Goal: Task Accomplishment & Management: Complete application form

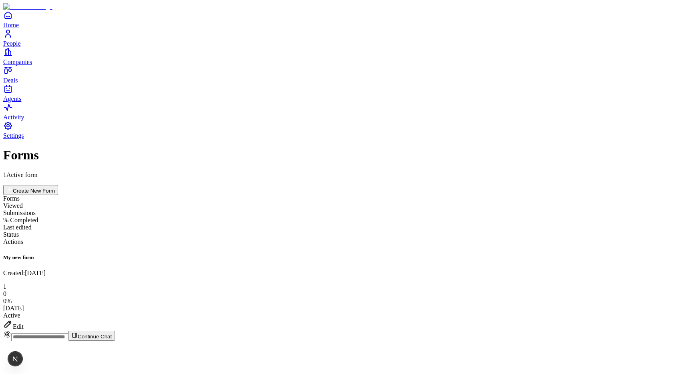
click at [641, 319] on div "Edit" at bounding box center [342, 324] width 679 height 11
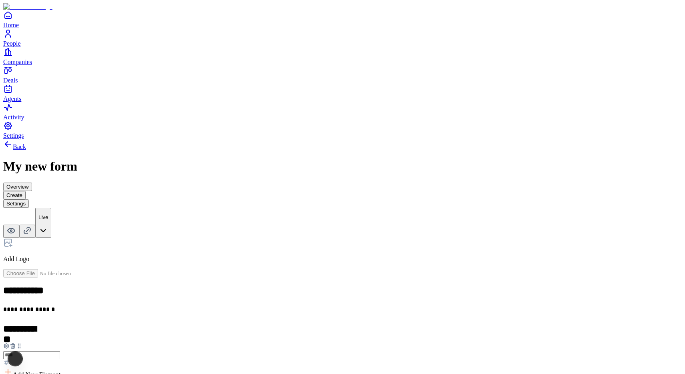
click at [16, 343] on icon at bounding box center [13, 346] width 6 height 6
click at [315, 351] on div "Number" at bounding box center [342, 358] width 679 height 15
click at [29, 363] on div "Issue" at bounding box center [35, 359] width 12 height 14
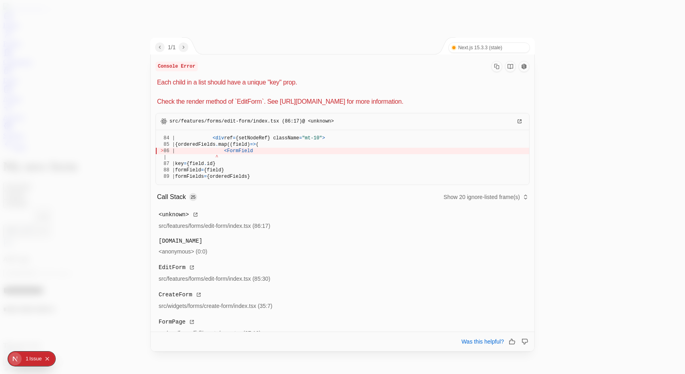
click at [90, 244] on div at bounding box center [342, 187] width 685 height 374
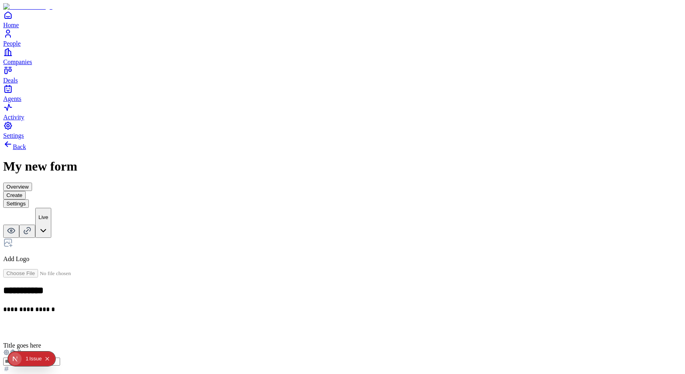
click at [233, 349] on div at bounding box center [342, 361] width 679 height 24
click at [16, 349] on icon at bounding box center [13, 352] width 6 height 6
click at [311, 351] on div "Number" at bounding box center [342, 358] width 679 height 15
click at [31, 361] on div "Issue" at bounding box center [35, 359] width 12 height 14
click at [16, 349] on icon at bounding box center [13, 352] width 6 height 6
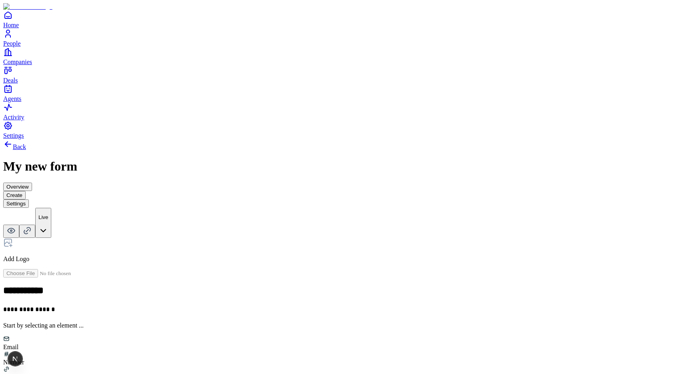
click at [314, 351] on div "Number" at bounding box center [342, 358] width 679 height 15
click at [16, 349] on icon at bounding box center [13, 352] width 6 height 6
click at [268, 336] on div "Email" at bounding box center [342, 343] width 679 height 15
click at [14, 358] on icon at bounding box center [13, 360] width 4 height 4
click at [318, 351] on div "Number" at bounding box center [342, 358] width 679 height 15
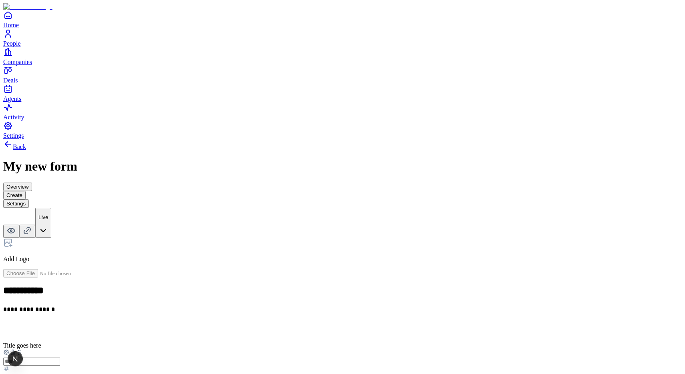
click at [60, 374] on span "Add New Element" at bounding box center [37, 381] width 48 height 7
click at [298, 245] on div "Number" at bounding box center [273, 239] width 49 height 15
click at [16, 349] on icon at bounding box center [13, 352] width 6 height 6
click at [379, 366] on div "Link" at bounding box center [342, 373] width 679 height 15
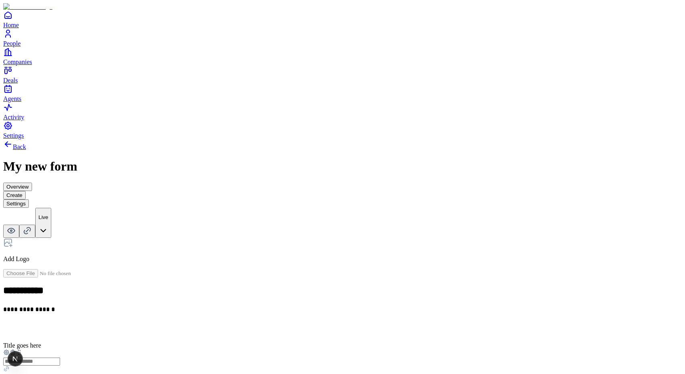
click at [60, 374] on span "Add New Element" at bounding box center [37, 381] width 48 height 7
click at [298, 316] on div "Multiple choice" at bounding box center [273, 319] width 49 height 7
click at [60, 374] on span "Add New Element" at bounding box center [37, 381] width 48 height 7
click at [298, 256] on div "Link" at bounding box center [273, 259] width 49 height 7
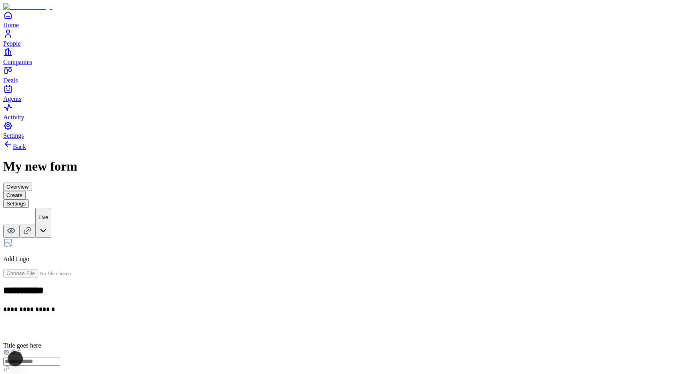
click at [274, 324] on h2 at bounding box center [342, 329] width 679 height 10
click at [16, 349] on icon at bounding box center [13, 352] width 6 height 6
click at [305, 351] on div "Number" at bounding box center [342, 358] width 679 height 15
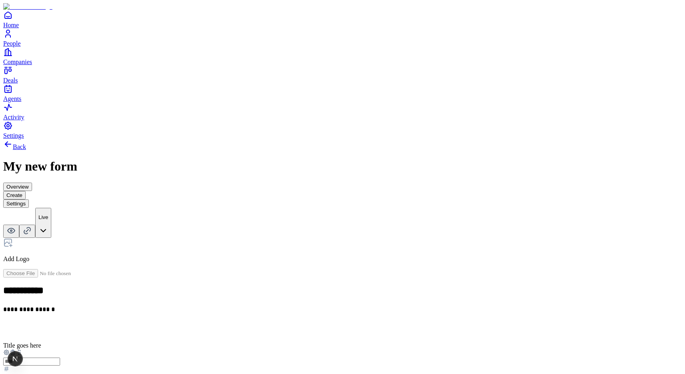
click at [287, 324] on h2 at bounding box center [342, 329] width 679 height 10
click at [60, 371] on span "Add New Element" at bounding box center [37, 374] width 48 height 7
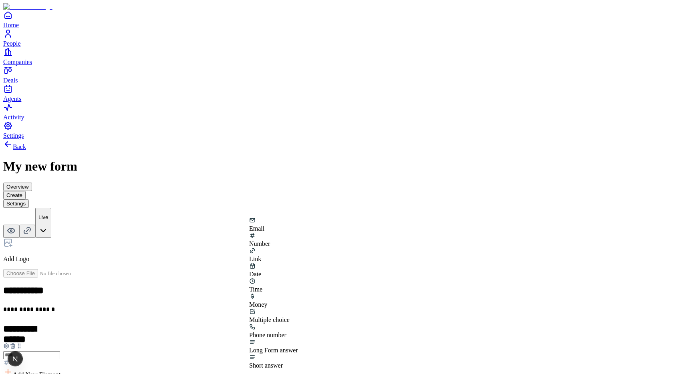
click at [298, 332] on div "Phone number" at bounding box center [273, 335] width 49 height 7
click at [421, 306] on div "**********" at bounding box center [342, 311] width 679 height 10
click at [252, 300] on div "**********" at bounding box center [342, 343] width 679 height 211
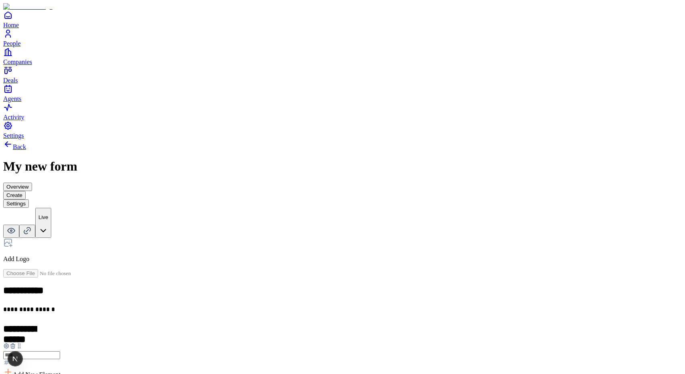
click at [14, 345] on icon at bounding box center [13, 347] width 4 height 4
click at [270, 336] on div "Email" at bounding box center [342, 343] width 679 height 15
click at [275, 324] on h2 at bounding box center [342, 329] width 679 height 10
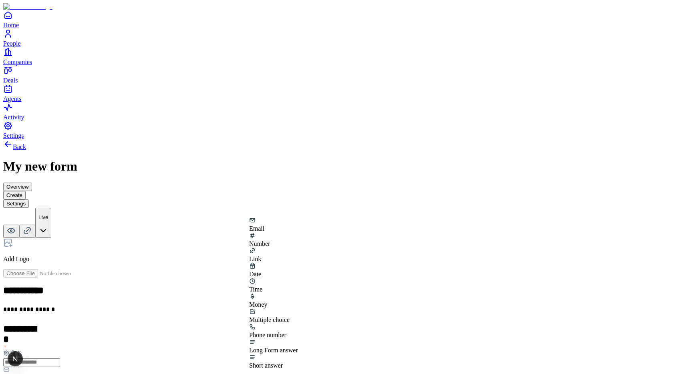
click at [298, 242] on div "Number" at bounding box center [273, 239] width 49 height 15
drag, startPoint x: 258, startPoint y: 220, endPoint x: 309, endPoint y: 287, distance: 84.4
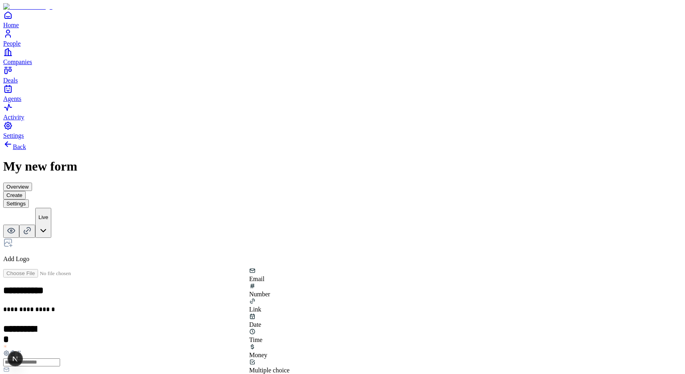
click at [298, 300] on div "Link" at bounding box center [273, 305] width 49 height 15
click at [506, 283] on div "**********" at bounding box center [342, 325] width 679 height 372
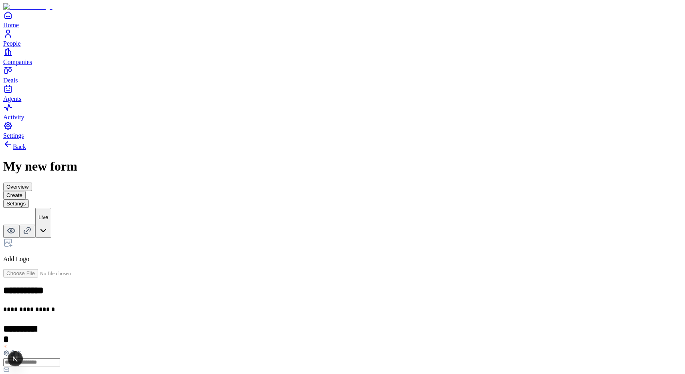
click at [14, 352] on icon at bounding box center [13, 354] width 4 height 4
click at [29, 199] on button "Settings" at bounding box center [16, 203] width 26 height 8
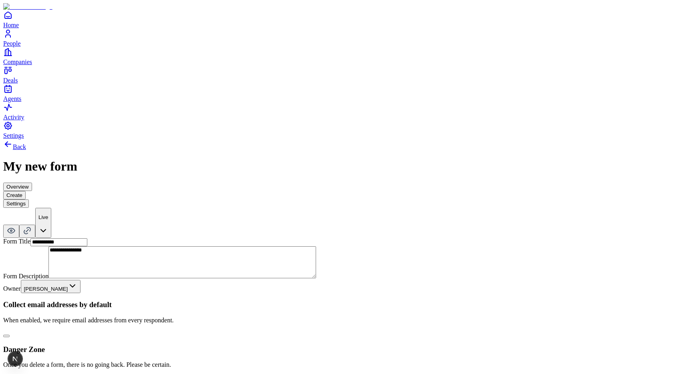
click at [312, 300] on div "Collect email addresses by default When enabled, we require email addresses fro…" at bounding box center [342, 318] width 679 height 37
click at [10, 335] on button "button" at bounding box center [6, 336] width 6 height 2
type button "on"
click at [10, 335] on button "button" at bounding box center [6, 336] width 6 height 2
type button "on"
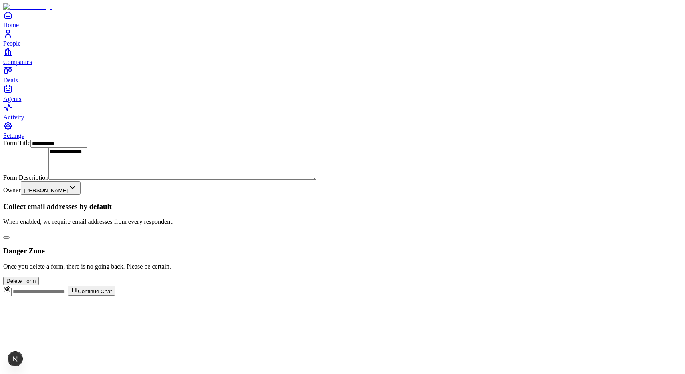
click at [10, 236] on button "button" at bounding box center [6, 237] width 6 height 2
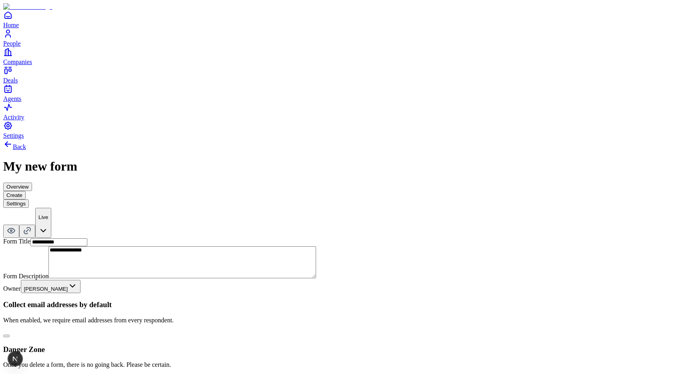
click at [10, 335] on button "button" at bounding box center [6, 336] width 6 height 2
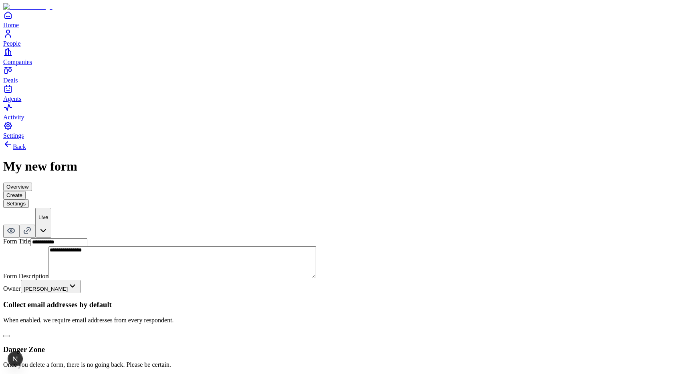
type button "on"
click at [26, 191] on button "Create" at bounding box center [14, 195] width 22 height 8
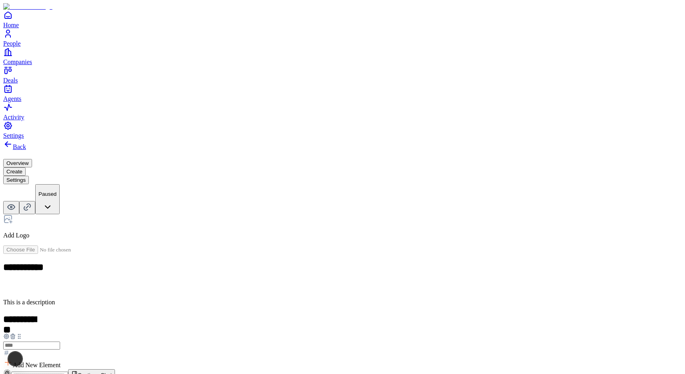
click at [32, 159] on button "Overview" at bounding box center [17, 163] width 29 height 8
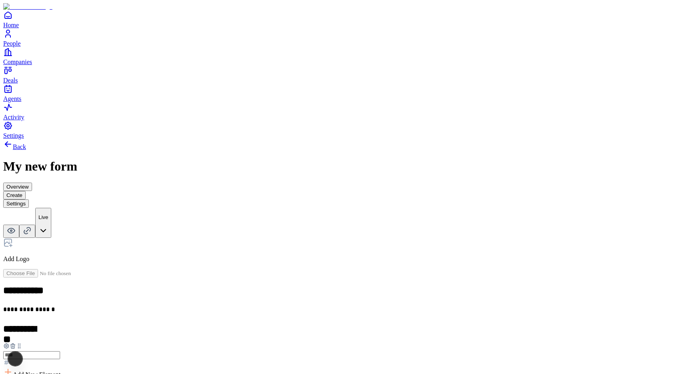
click at [32, 183] on button "Overview" at bounding box center [17, 187] width 29 height 8
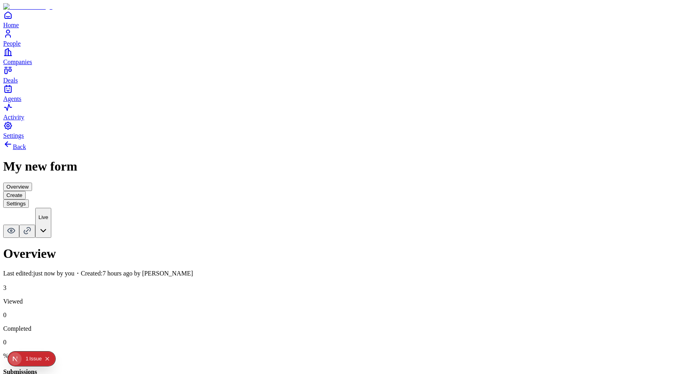
click at [31, 361] on div "Issue" at bounding box center [35, 359] width 12 height 14
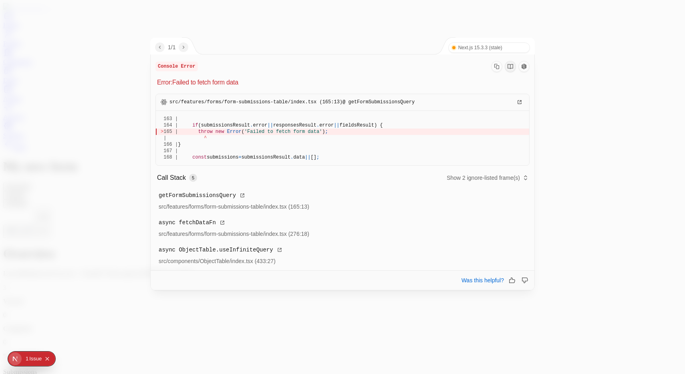
click at [100, 198] on div at bounding box center [342, 187] width 685 height 374
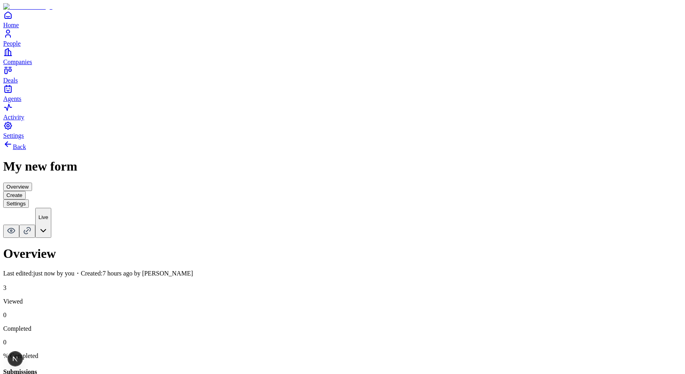
click at [359, 183] on div "Overview Create Settings" at bounding box center [342, 195] width 679 height 25
click at [26, 191] on button "Create" at bounding box center [14, 195] width 22 height 8
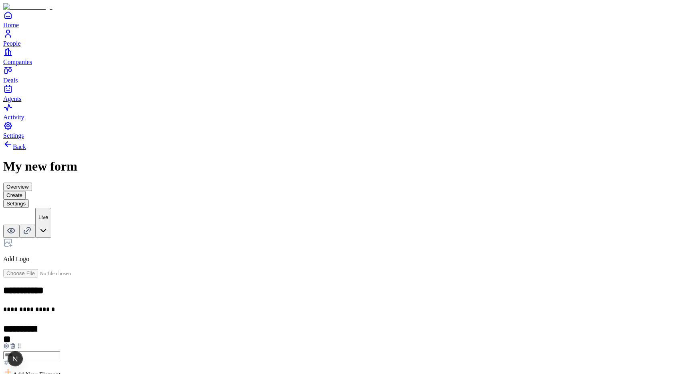
click at [32, 183] on button "Overview" at bounding box center [17, 187] width 29 height 8
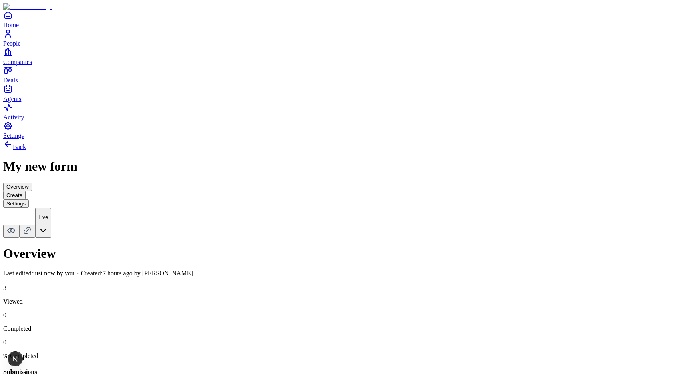
click at [29, 199] on button "Settings" at bounding box center [16, 203] width 26 height 8
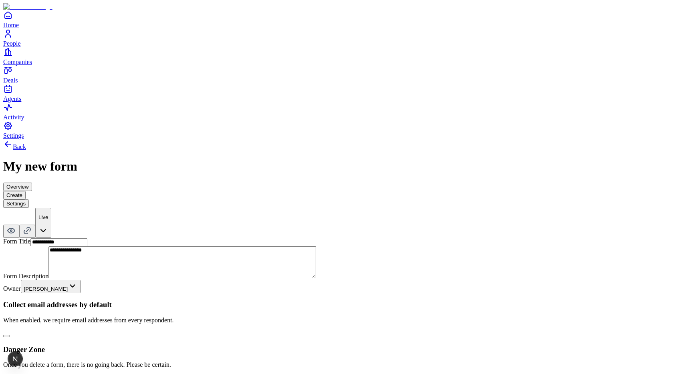
click at [26, 191] on button "Create" at bounding box center [14, 195] width 22 height 8
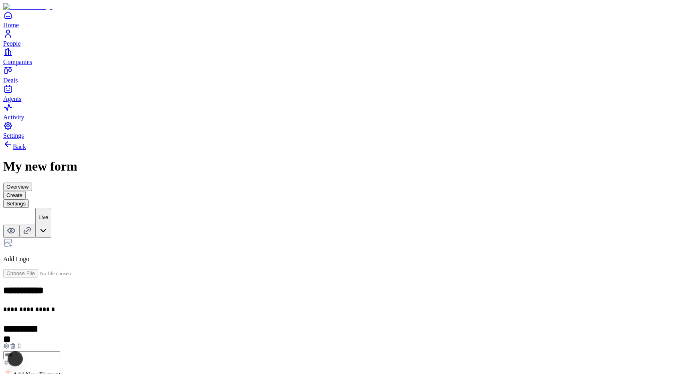
click at [26, 191] on button "Create" at bounding box center [14, 195] width 22 height 8
click at [32, 183] on button "Overview" at bounding box center [17, 187] width 29 height 8
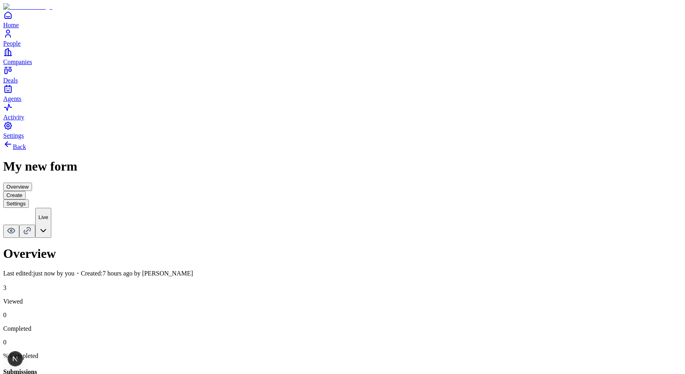
click at [26, 191] on button "Create" at bounding box center [14, 195] width 22 height 8
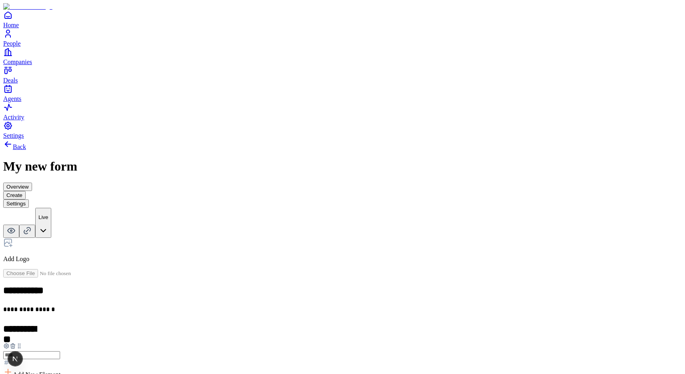
click at [26, 191] on button "Create" at bounding box center [14, 195] width 22 height 8
click at [29, 199] on button "Settings" at bounding box center [16, 203] width 26 height 8
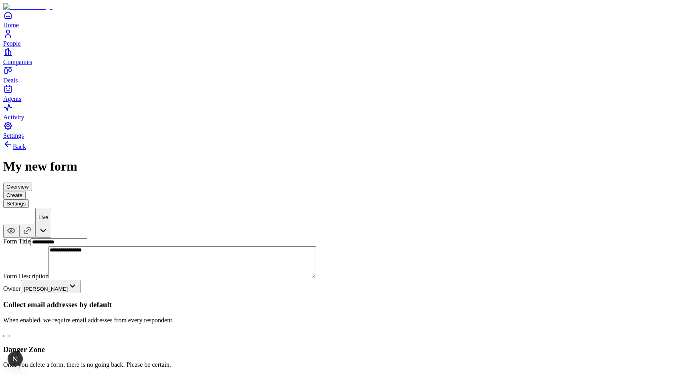
click at [26, 191] on button "Create" at bounding box center [14, 195] width 22 height 8
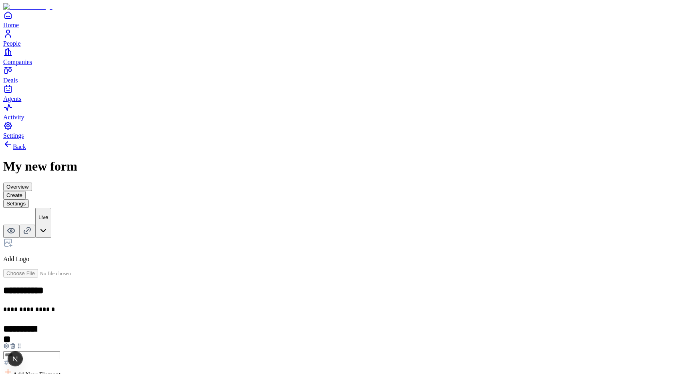
click at [16, 343] on icon at bounding box center [13, 346] width 6 height 6
click at [29, 199] on button "Settings" at bounding box center [16, 203] width 26 height 8
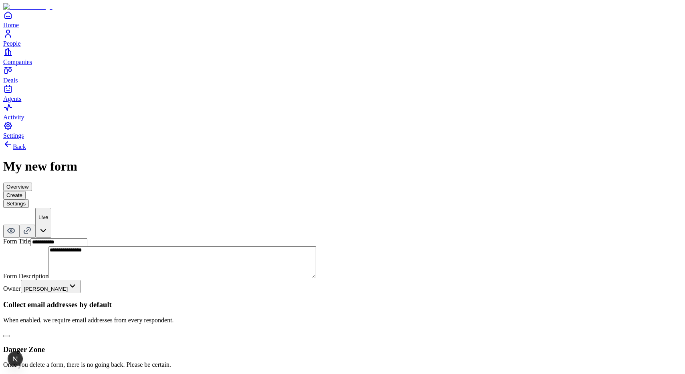
click at [26, 191] on button "Create" at bounding box center [14, 195] width 22 height 8
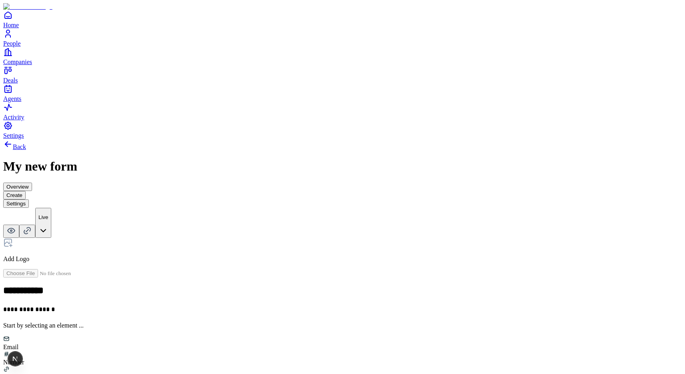
click at [405, 183] on div "Overview Create Settings" at bounding box center [342, 195] width 679 height 25
click at [29, 199] on button "Settings" at bounding box center [16, 203] width 26 height 8
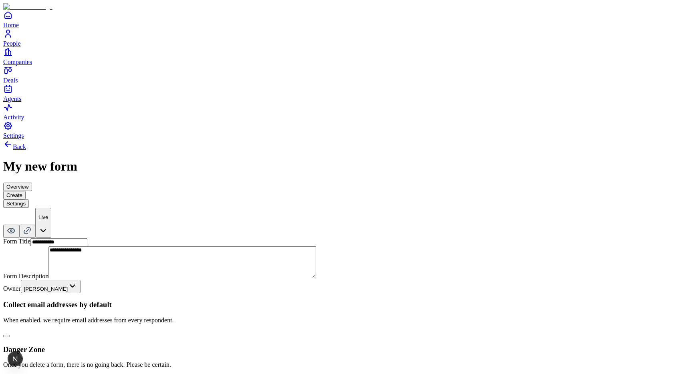
click at [26, 191] on button "Create" at bounding box center [14, 195] width 22 height 8
